Goal: Transaction & Acquisition: Purchase product/service

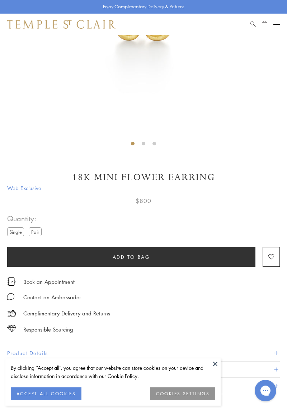
scroll to position [246, 0]
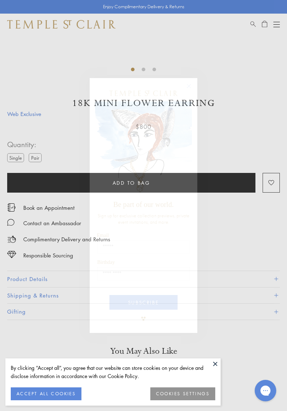
click at [188, 86] on icon "Close dialog" at bounding box center [189, 87] width 4 height 4
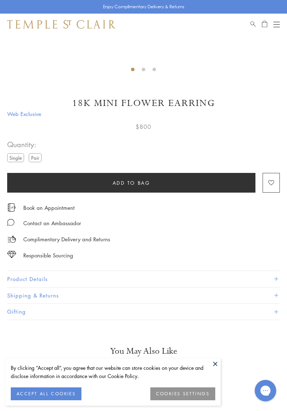
click at [278, 24] on div "Open navigation" at bounding box center [276, 24] width 6 height 0
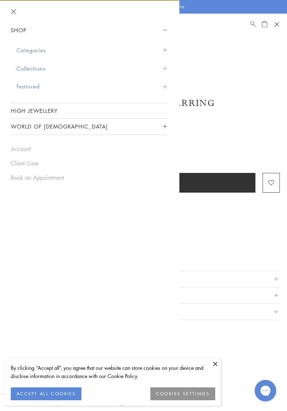
click at [163, 52] on span "Sidebar navigation" at bounding box center [165, 50] width 4 height 4
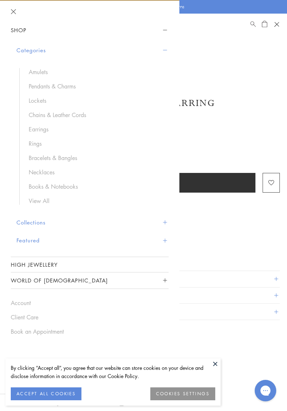
click at [33, 144] on link "Rings" at bounding box center [95, 144] width 133 height 8
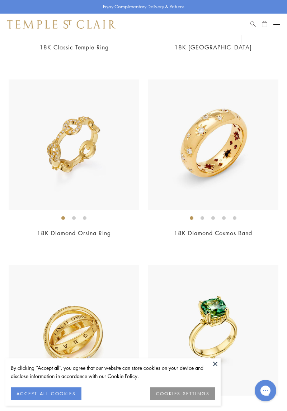
scroll to position [604, 0]
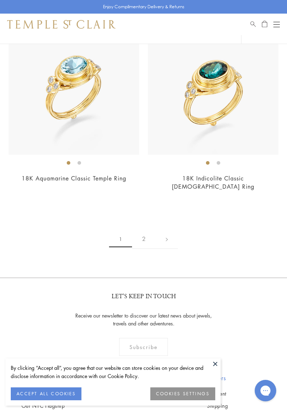
click at [153, 229] on link "2" at bounding box center [144, 239] width 24 height 20
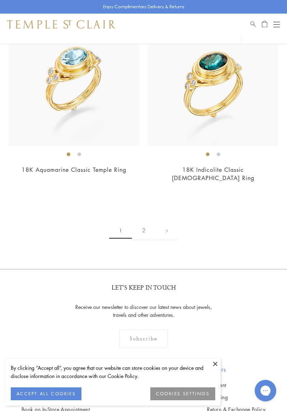
scroll to position [4410, 0]
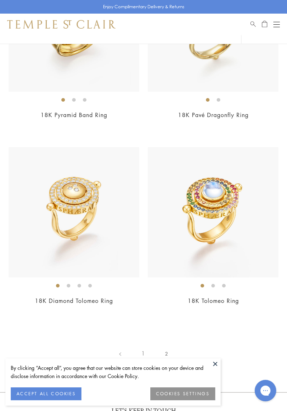
scroll to position [349, 0]
click at [226, 190] on img at bounding box center [213, 213] width 130 height 130
